Goal: Task Accomplishment & Management: Use online tool/utility

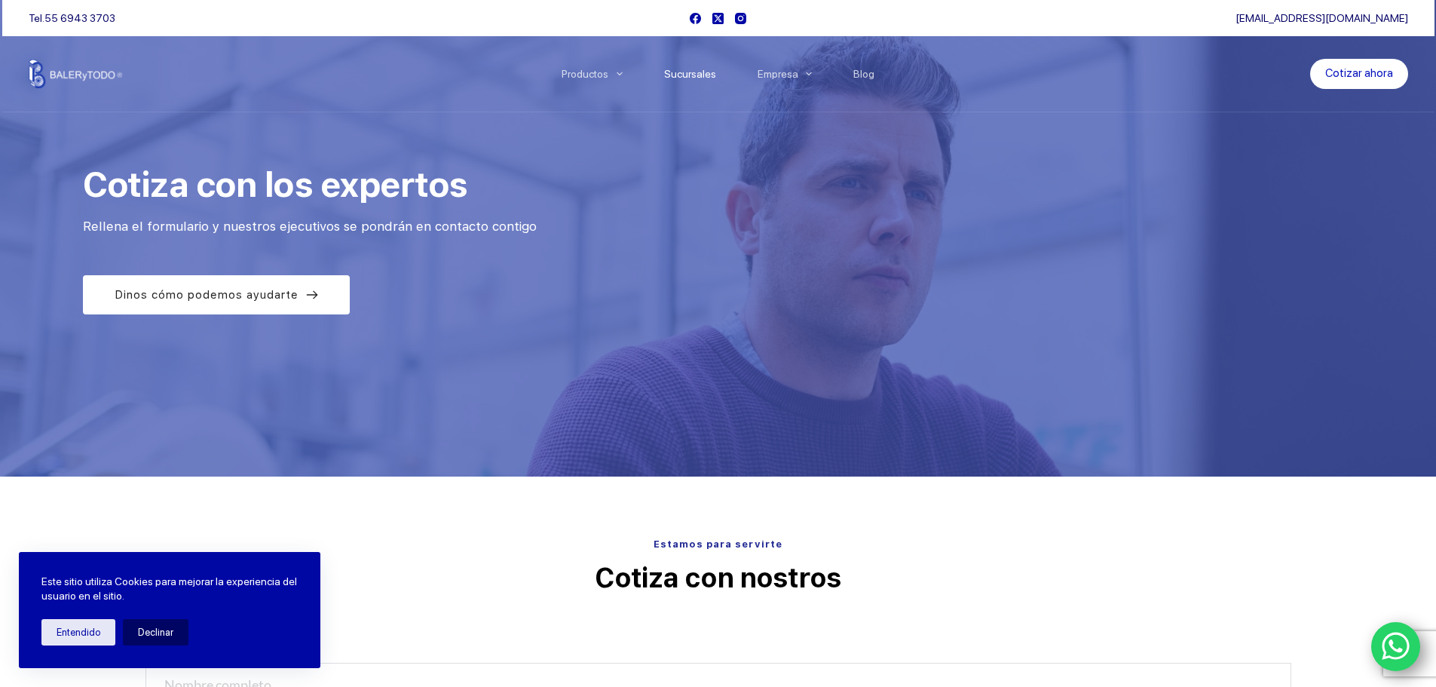
click at [712, 74] on link "Sucursales" at bounding box center [689, 74] width 93 height 0
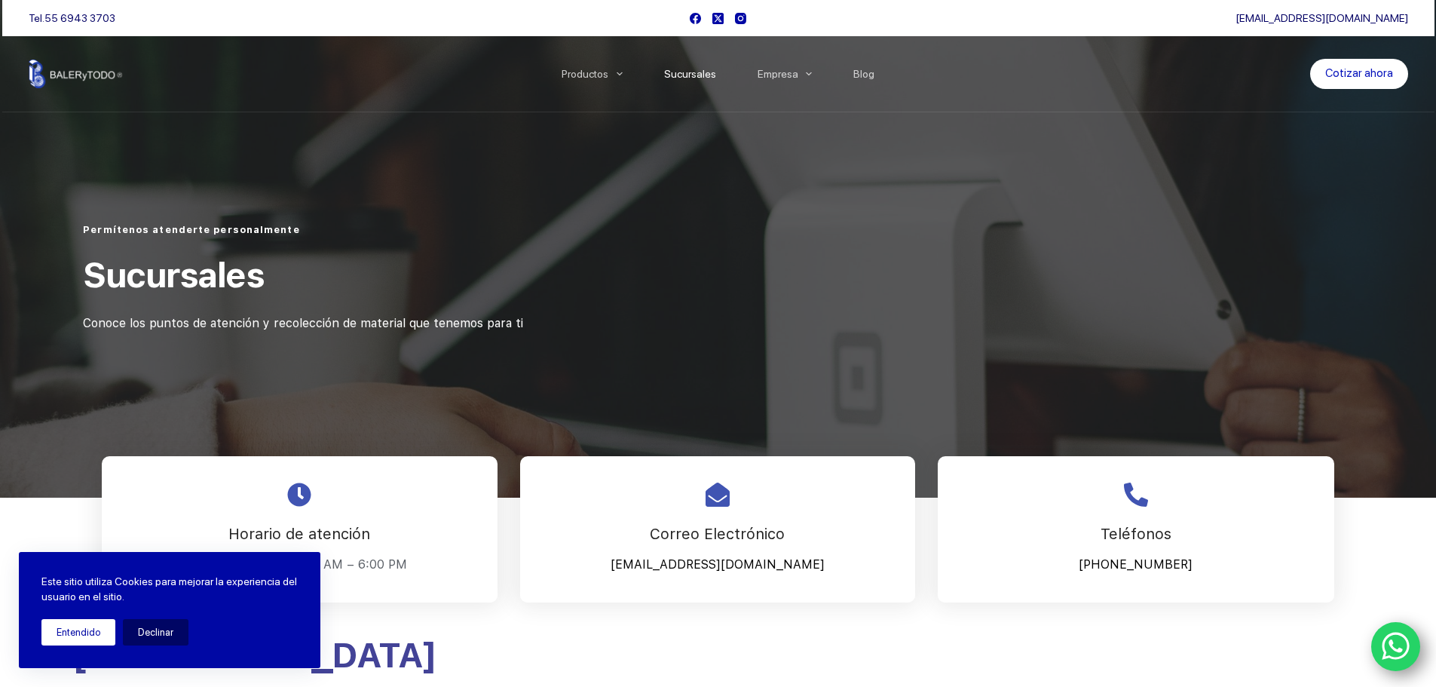
drag, startPoint x: 99, startPoint y: 632, endPoint x: 109, endPoint y: 626, distance: 11.5
click at [97, 631] on button "Entendido" at bounding box center [78, 632] width 74 height 26
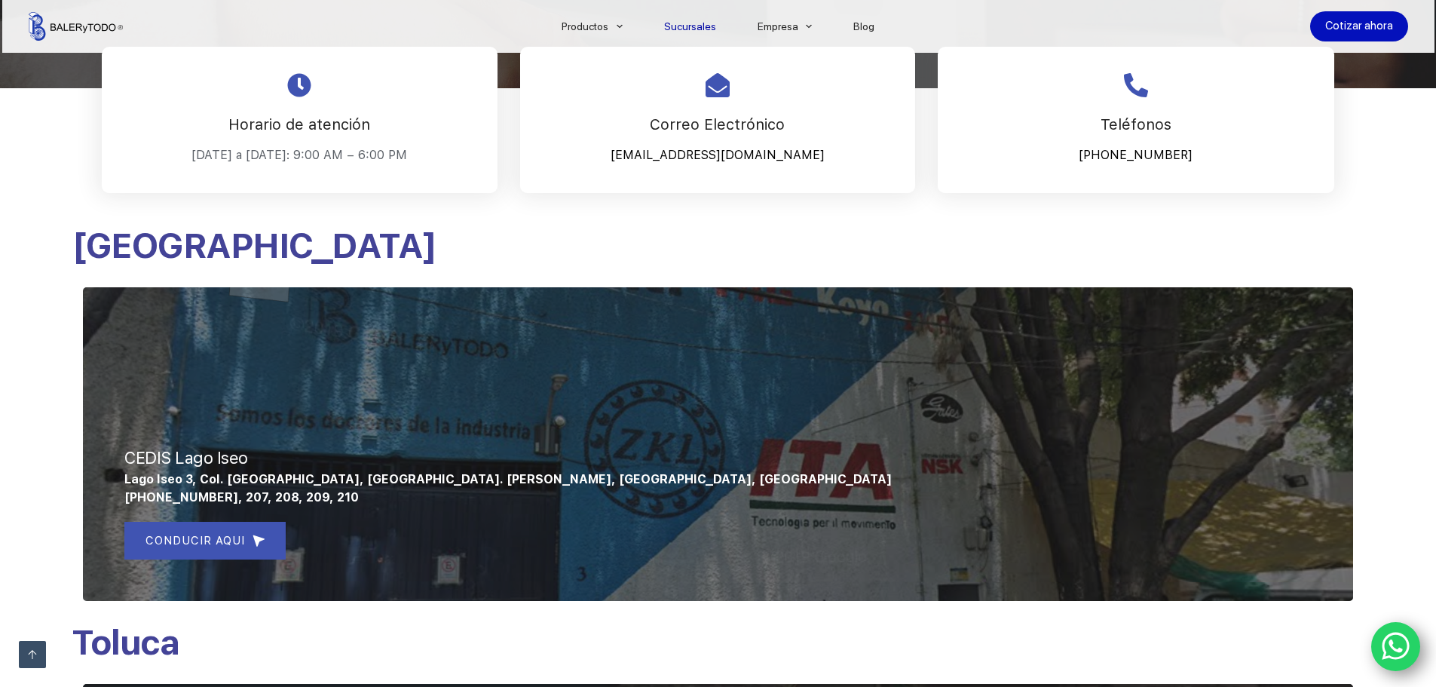
scroll to position [521, 0]
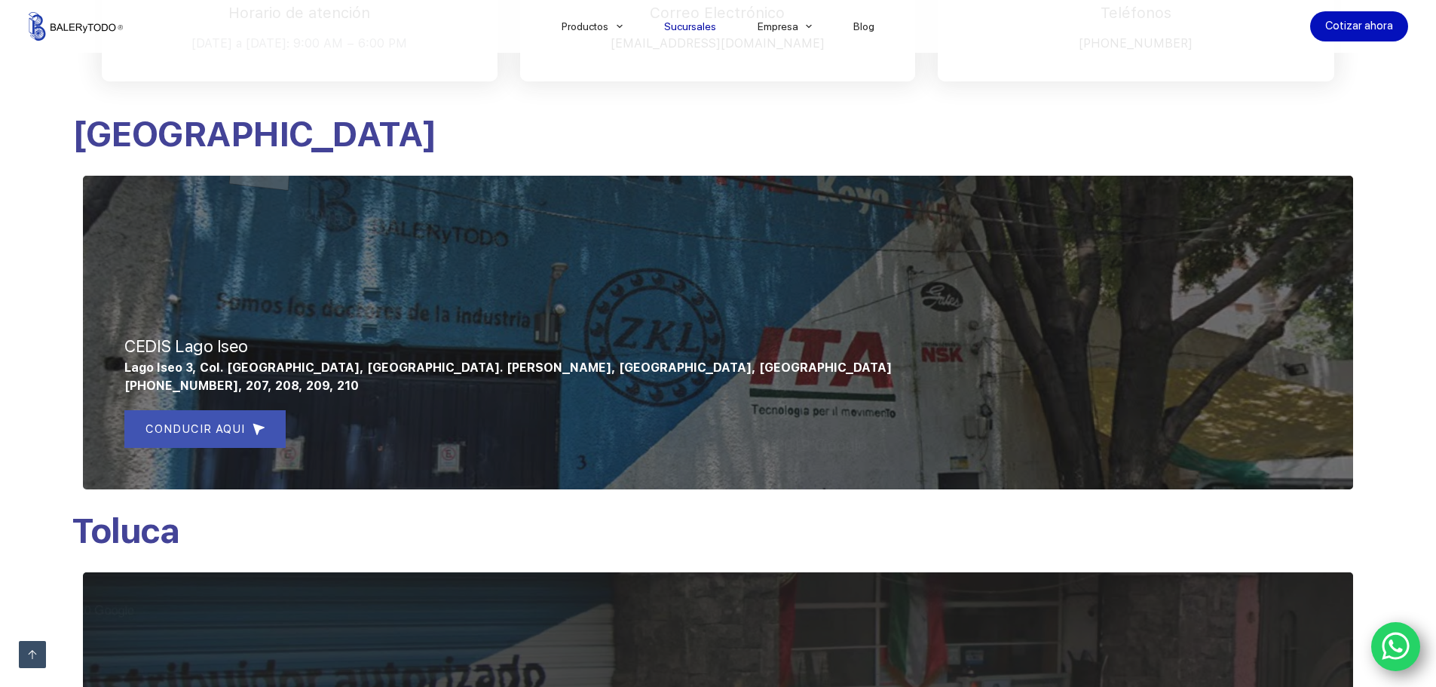
click at [895, 299] on div at bounding box center [718, 333] width 1270 height 314
click at [392, 231] on div at bounding box center [718, 333] width 1270 height 314
click at [378, 238] on div at bounding box center [718, 333] width 1270 height 314
click at [546, 230] on div at bounding box center [718, 333] width 1270 height 314
click at [857, 237] on div at bounding box center [718, 333] width 1270 height 314
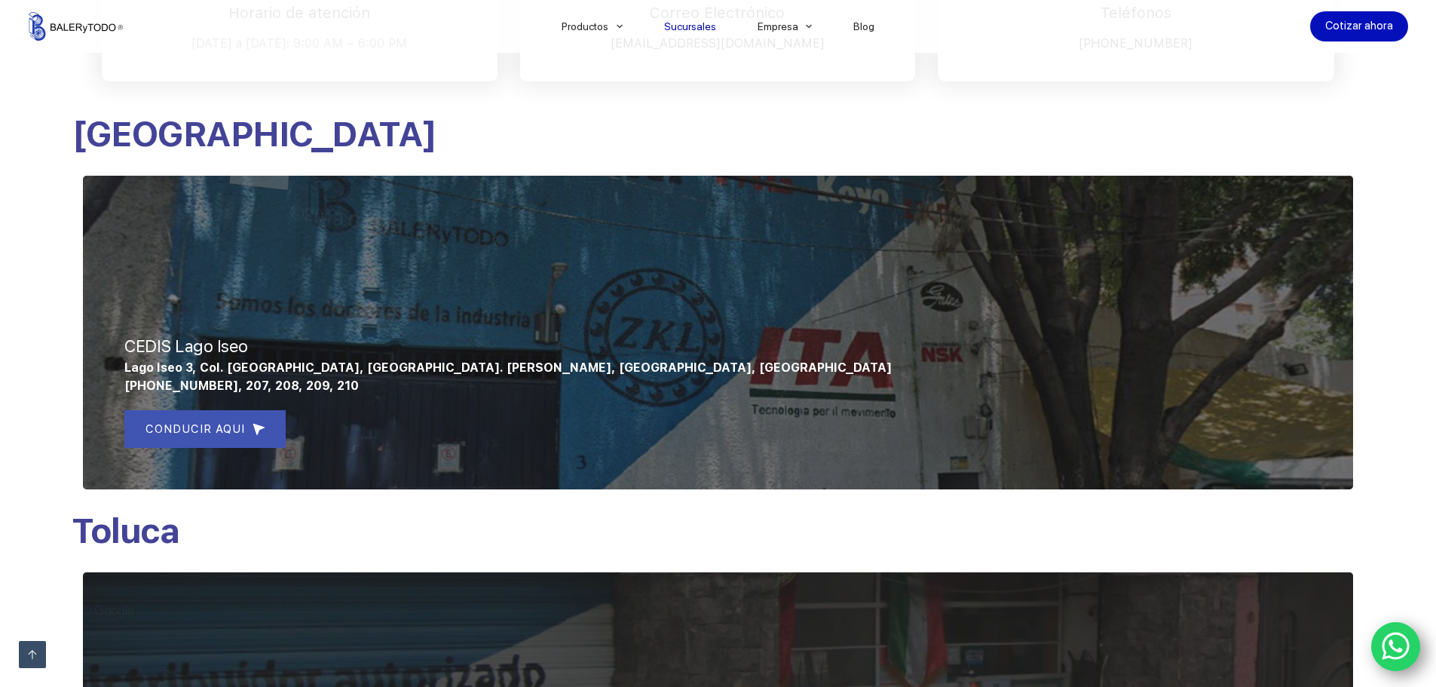
click at [857, 237] on div at bounding box center [718, 333] width 1270 height 314
click at [1375, 28] on link "Cotizar ahora" at bounding box center [1359, 26] width 98 height 30
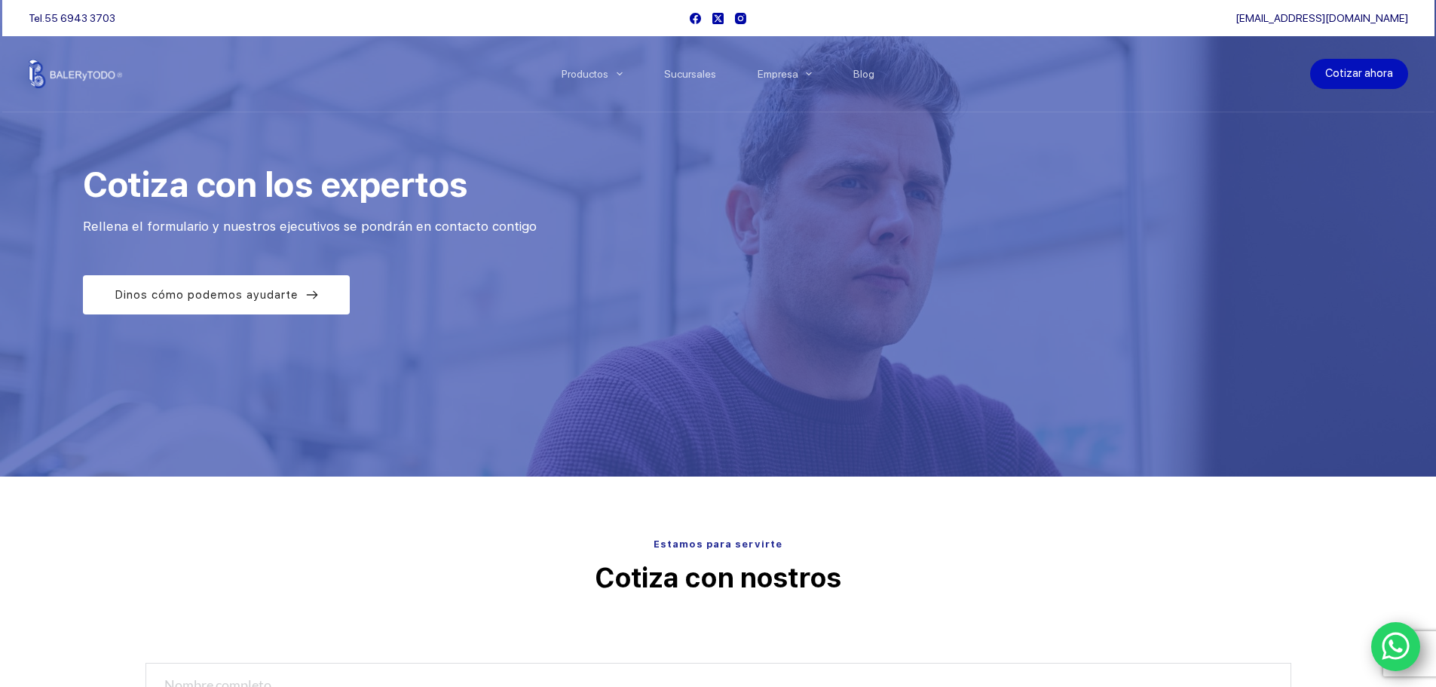
click at [1359, 72] on link "Cotizar ahora" at bounding box center [1359, 74] width 98 height 30
click at [1360, 66] on link "Cotizar ahora" at bounding box center [1359, 74] width 98 height 30
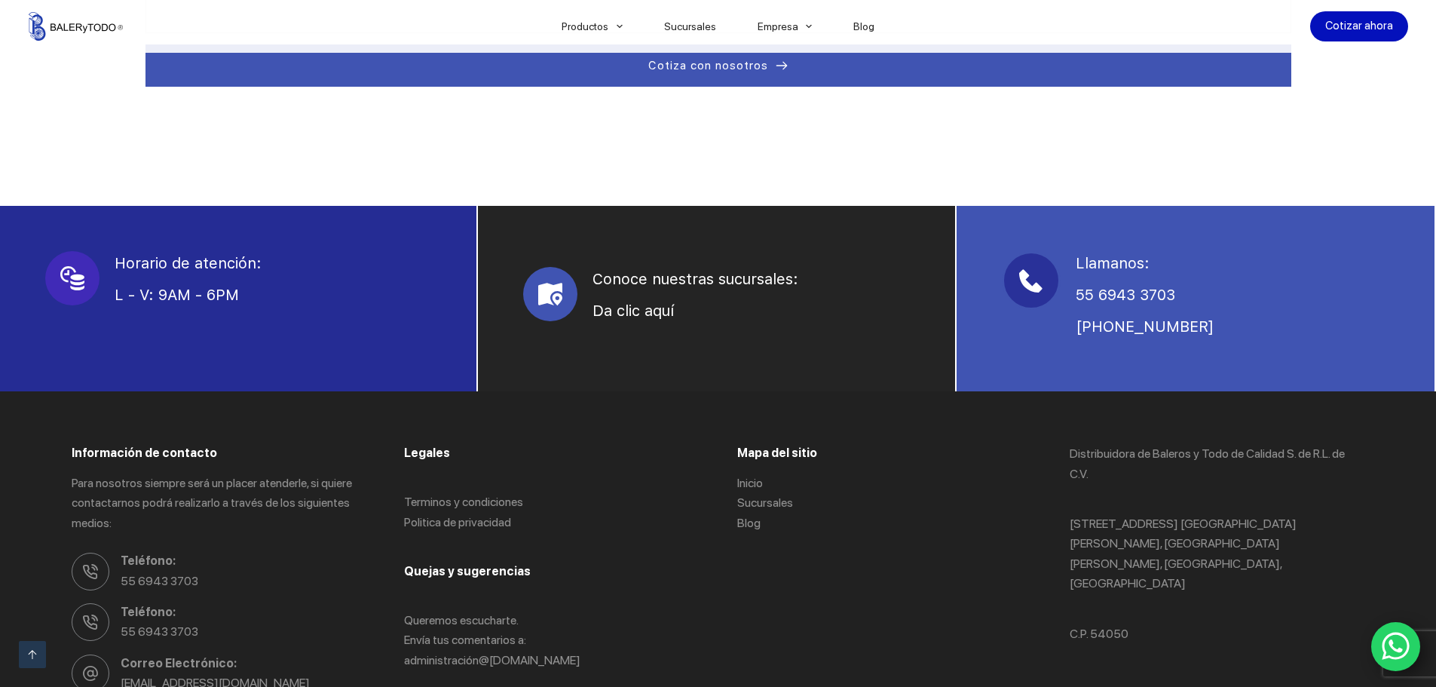
scroll to position [1028, 0]
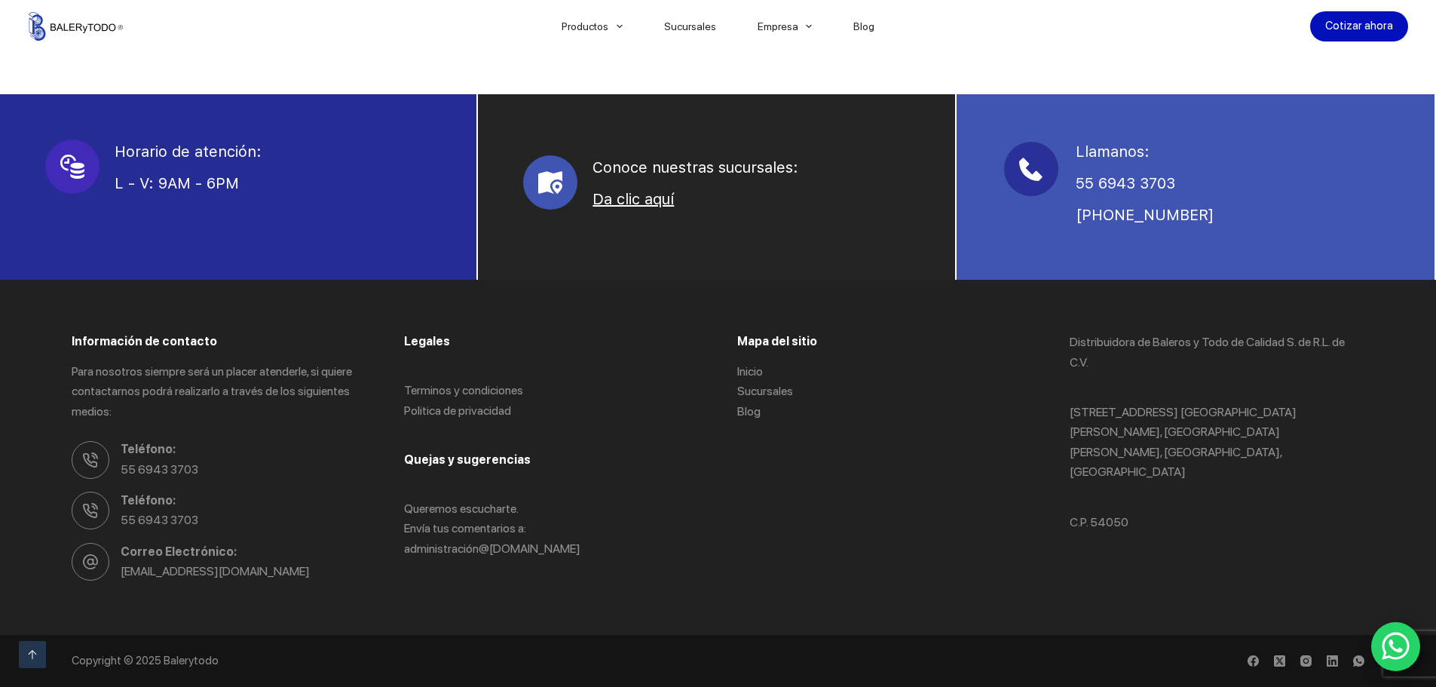
click at [626, 200] on link "Da clic aquí" at bounding box center [632, 199] width 81 height 18
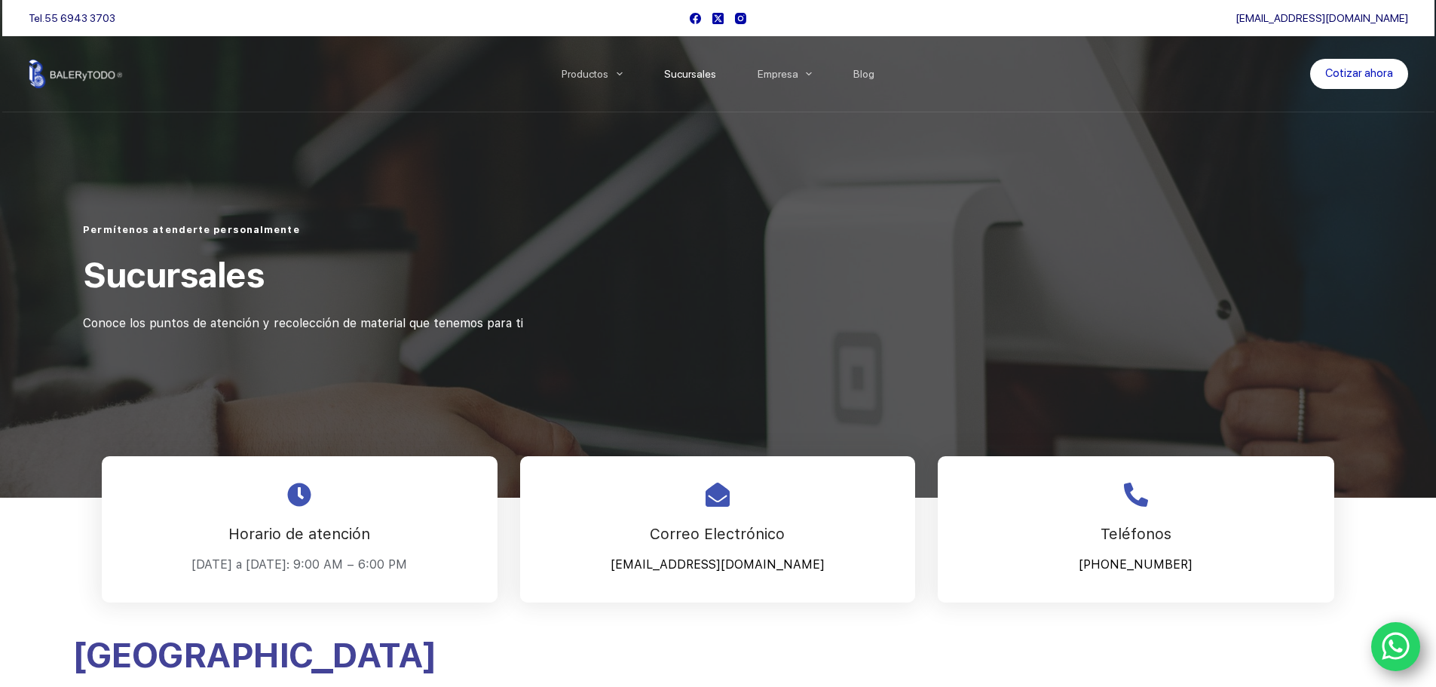
click at [432, 322] on span "Conoce los puntos de atención y recolección de material que tenemos para ti" at bounding box center [303, 323] width 440 height 14
click at [66, 72] on img at bounding box center [76, 74] width 94 height 29
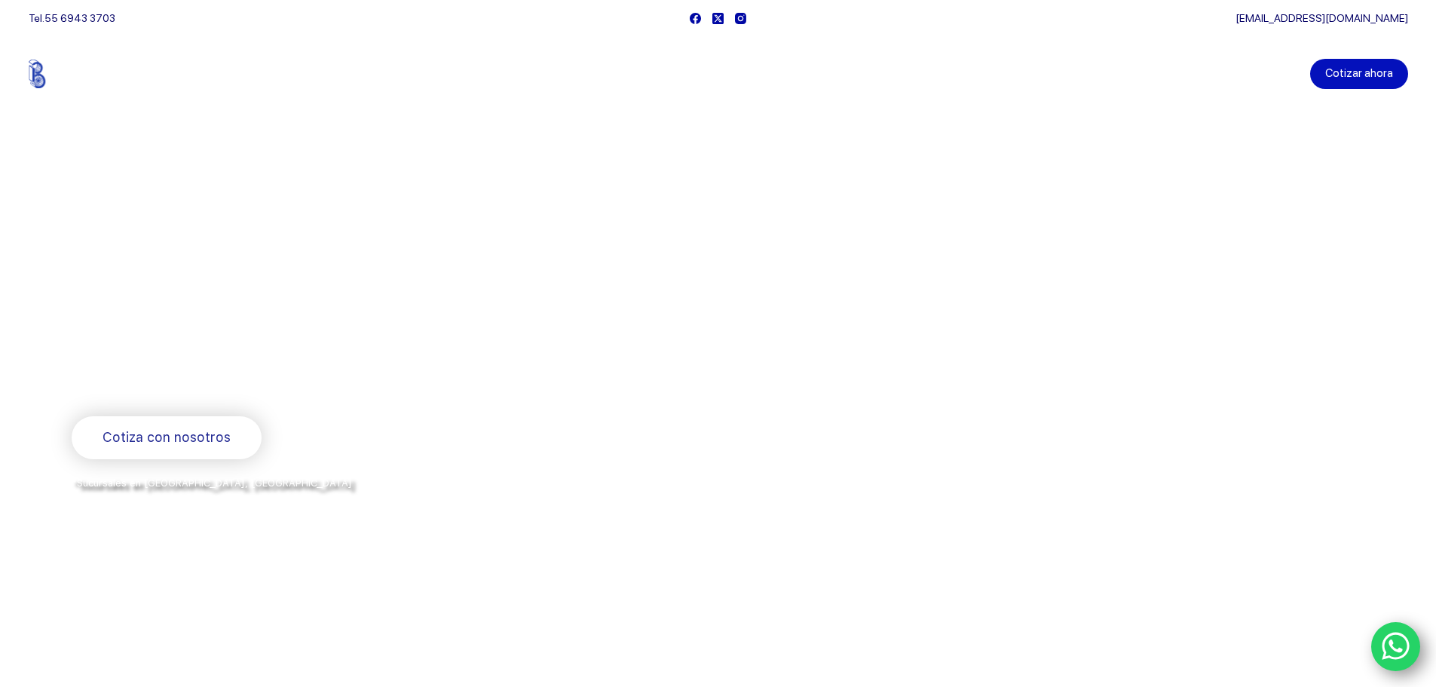
click at [1354, 63] on link "Cotizar ahora" at bounding box center [1359, 74] width 98 height 30
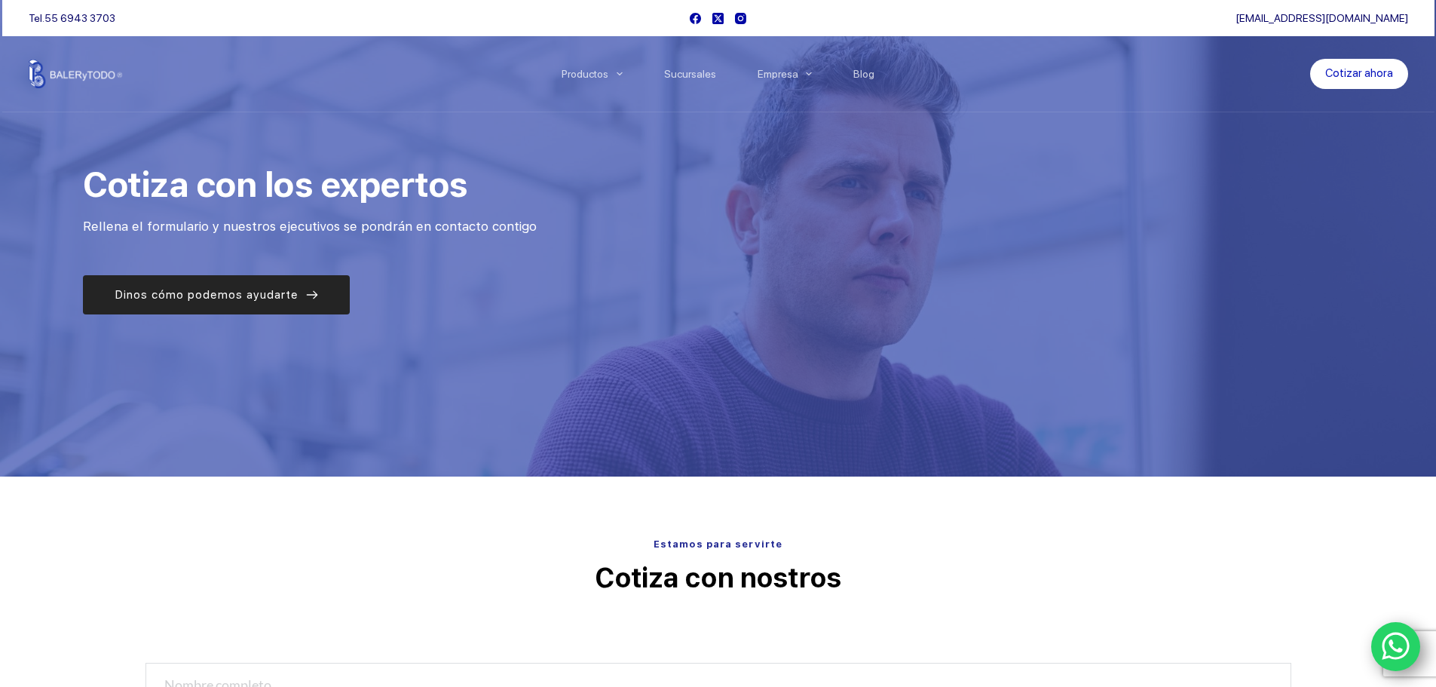
click at [267, 301] on span "Dinos cómo podemos ayudarte" at bounding box center [207, 295] width 184 height 18
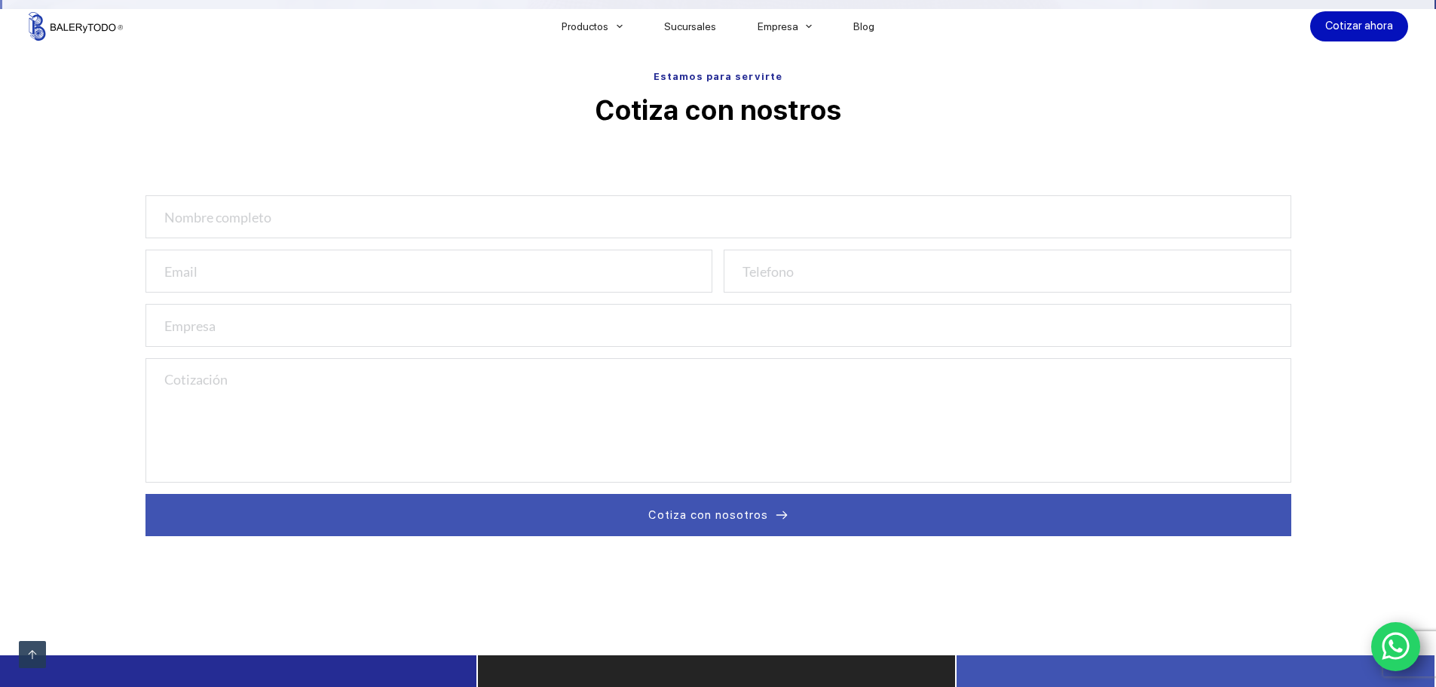
scroll to position [476, 0]
